Goal: Check status: Check status

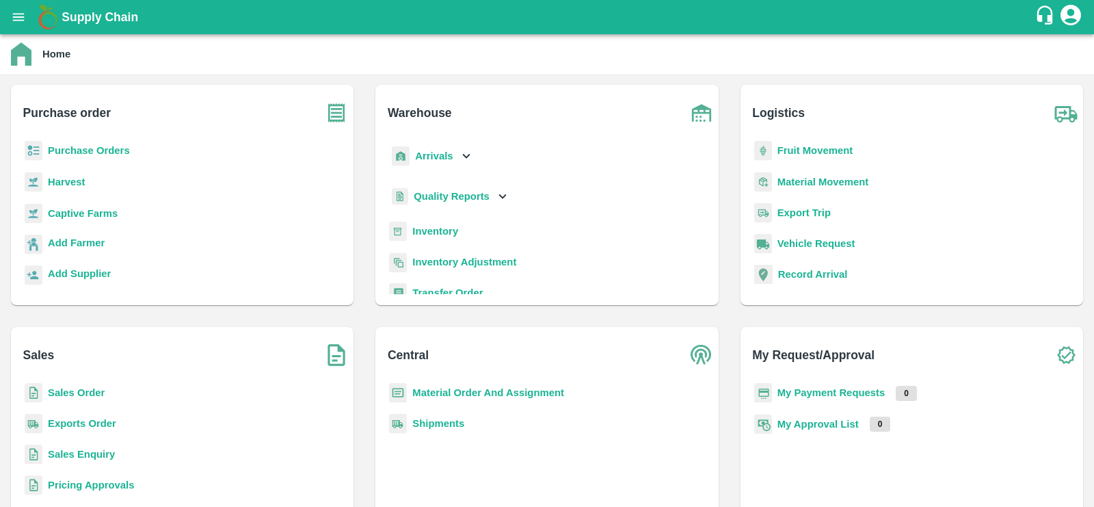
click at [839, 183] on b "Material Movement" at bounding box center [823, 181] width 92 height 11
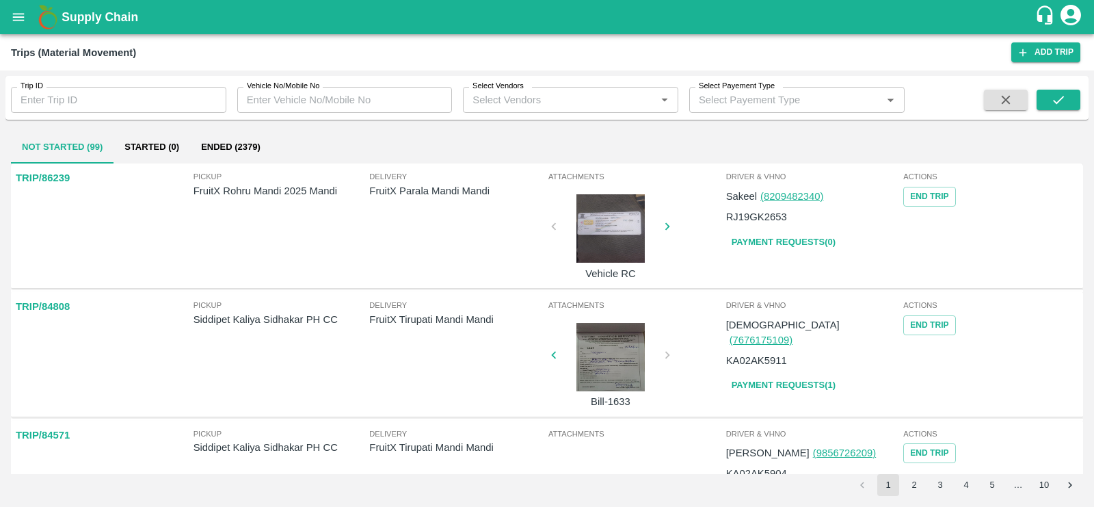
click at [17, 22] on icon "open drawer" at bounding box center [18, 17] width 15 height 15
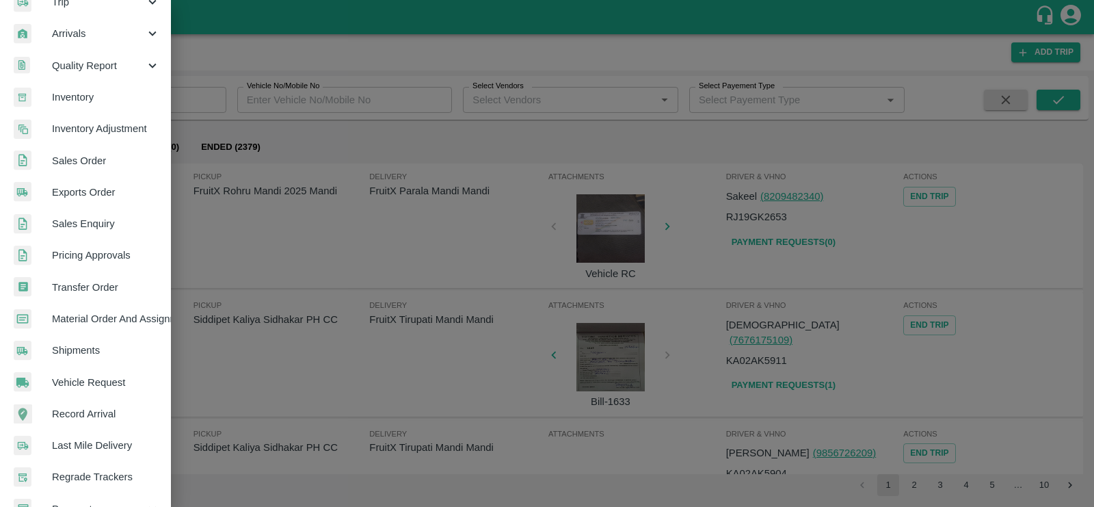
scroll to position [202, 0]
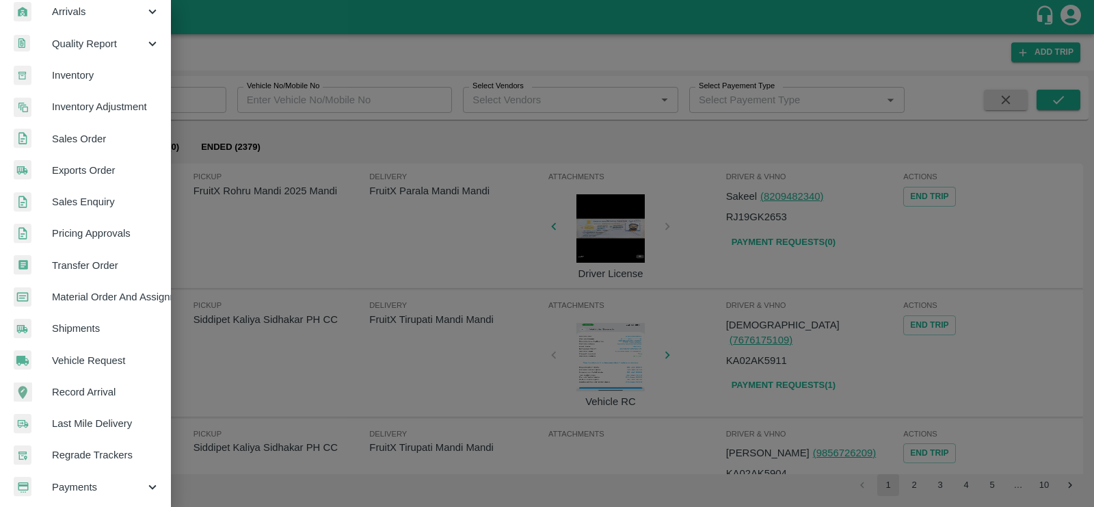
click at [105, 291] on span "Material Order And Assignment" at bounding box center [106, 296] width 108 height 15
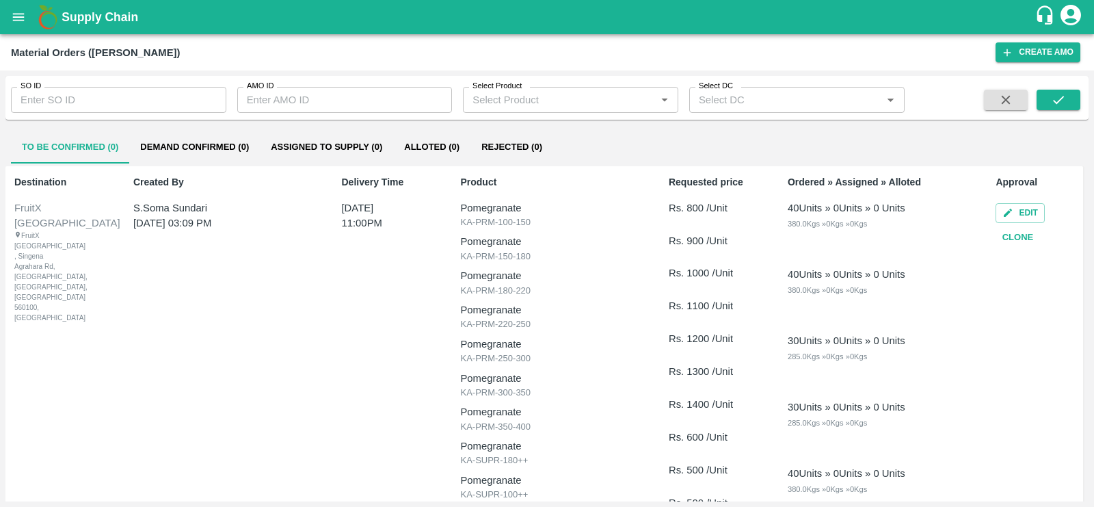
click at [312, 100] on input "AMO ID" at bounding box center [344, 100] width 215 height 26
type input "330384"
click at [1059, 101] on icon "submit" at bounding box center [1058, 100] width 11 height 8
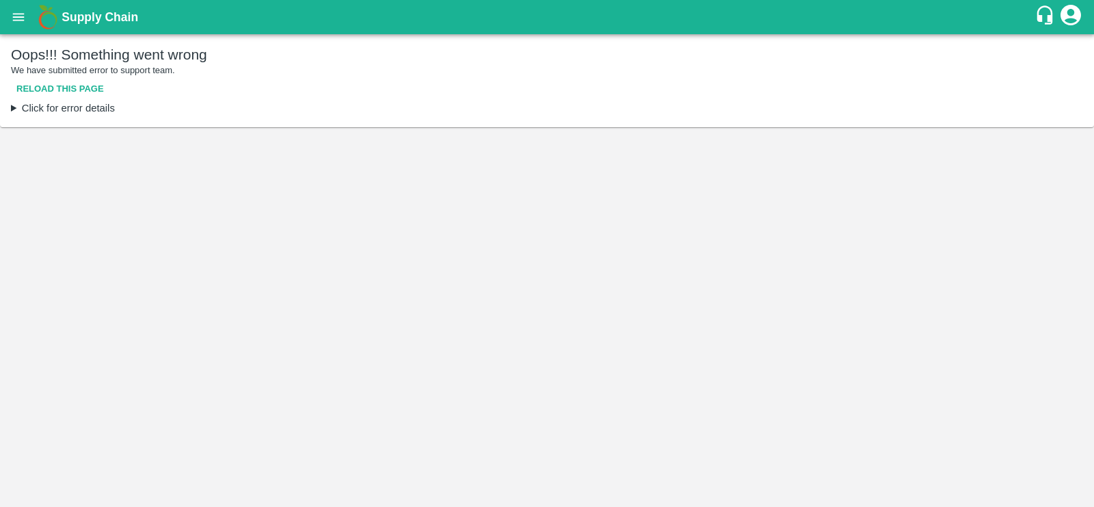
click at [91, 87] on button "Reload this page" at bounding box center [60, 89] width 98 height 24
